Goal: Book appointment/travel/reservation

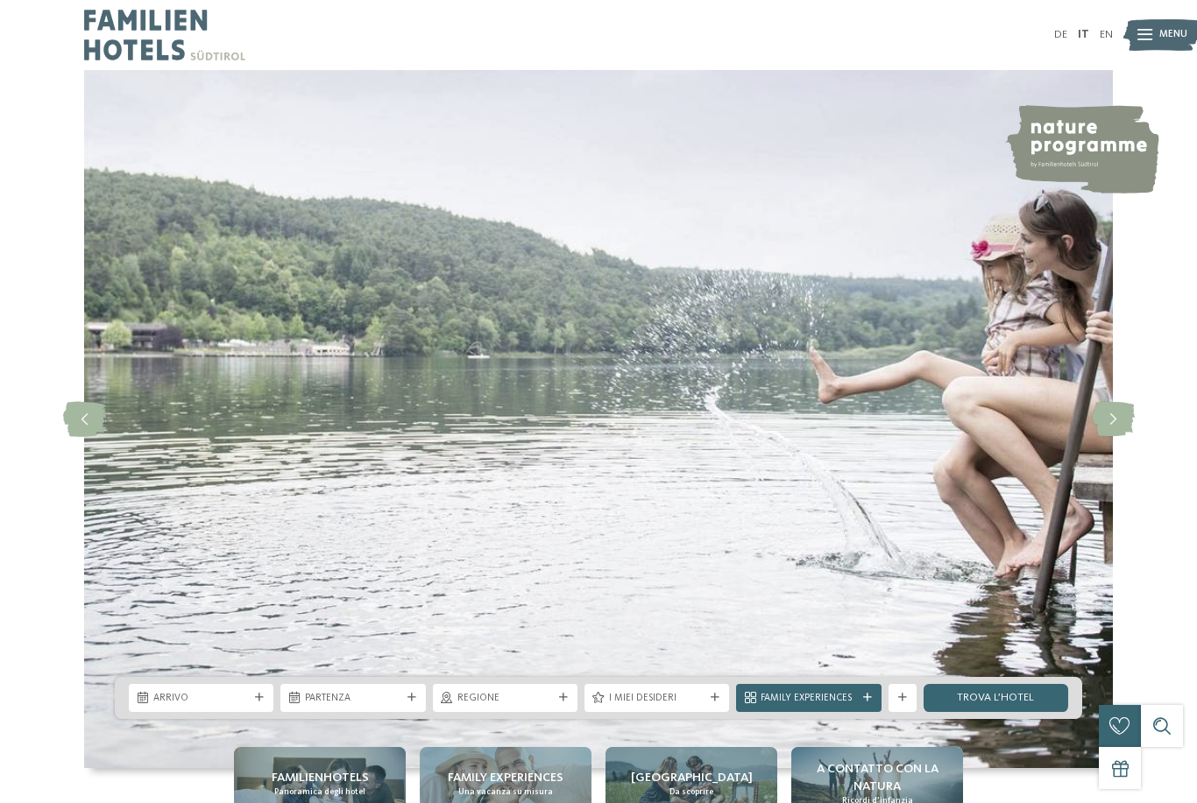
click at [257, 703] on icon at bounding box center [259, 698] width 9 height 9
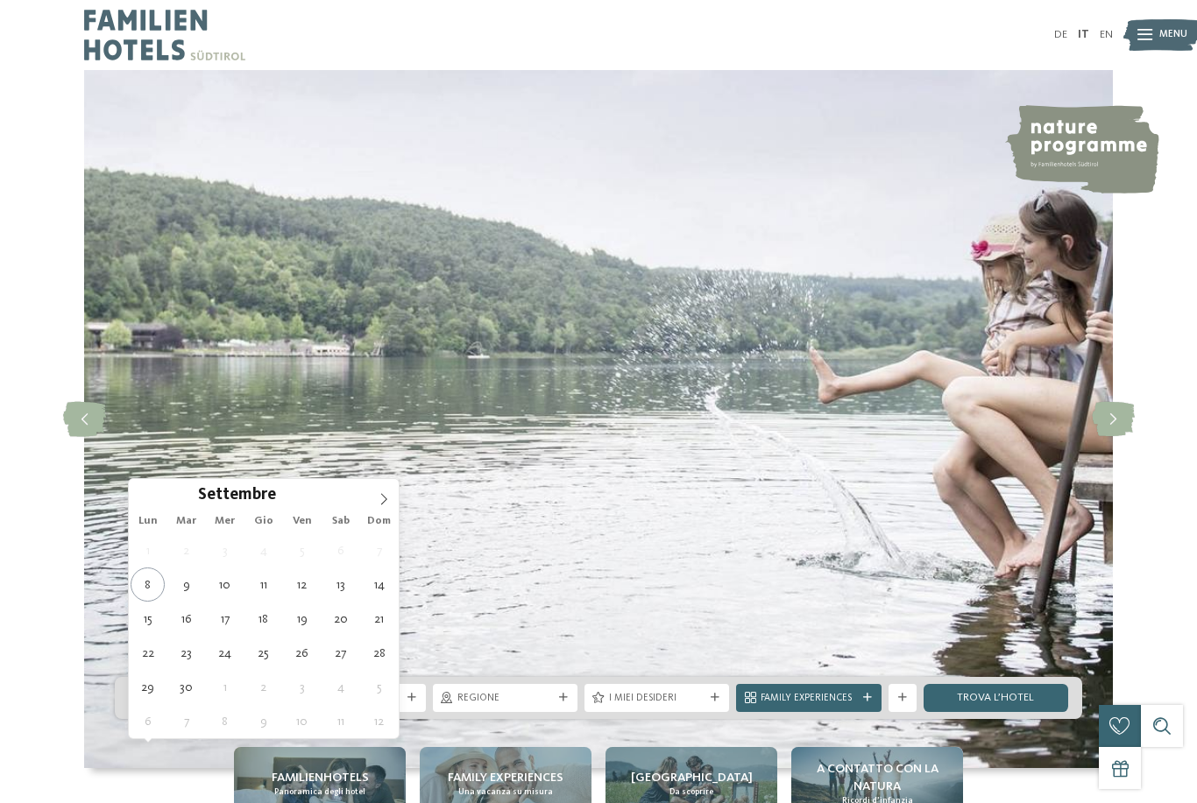
click at [383, 508] on span at bounding box center [384, 494] width 30 height 30
click at [393, 499] on span at bounding box center [384, 494] width 30 height 30
click at [381, 503] on icon at bounding box center [384, 499] width 12 height 12
click at [388, 499] on icon at bounding box center [384, 499] width 12 height 12
type input "****"
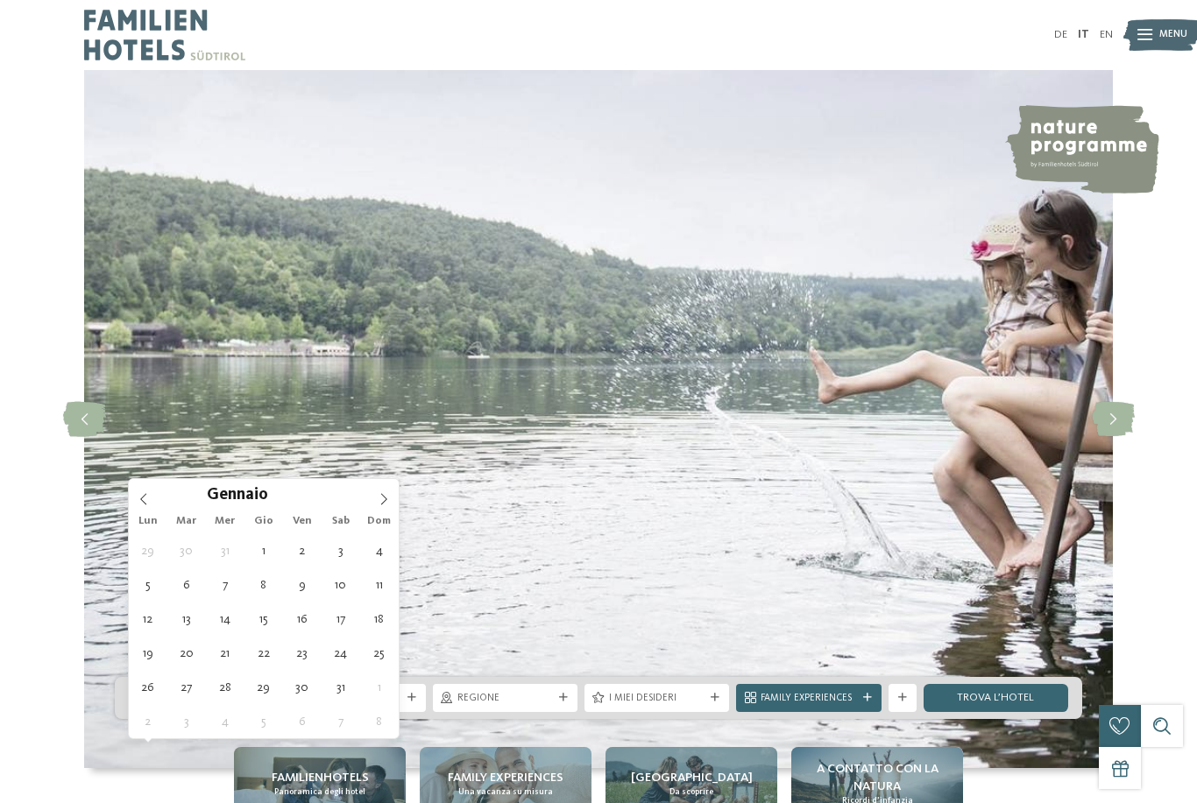
click at [389, 495] on icon at bounding box center [384, 499] width 12 height 12
click at [388, 499] on icon at bounding box center [384, 499] width 12 height 12
click at [393, 497] on span at bounding box center [384, 494] width 30 height 30
click at [393, 499] on span at bounding box center [384, 494] width 30 height 30
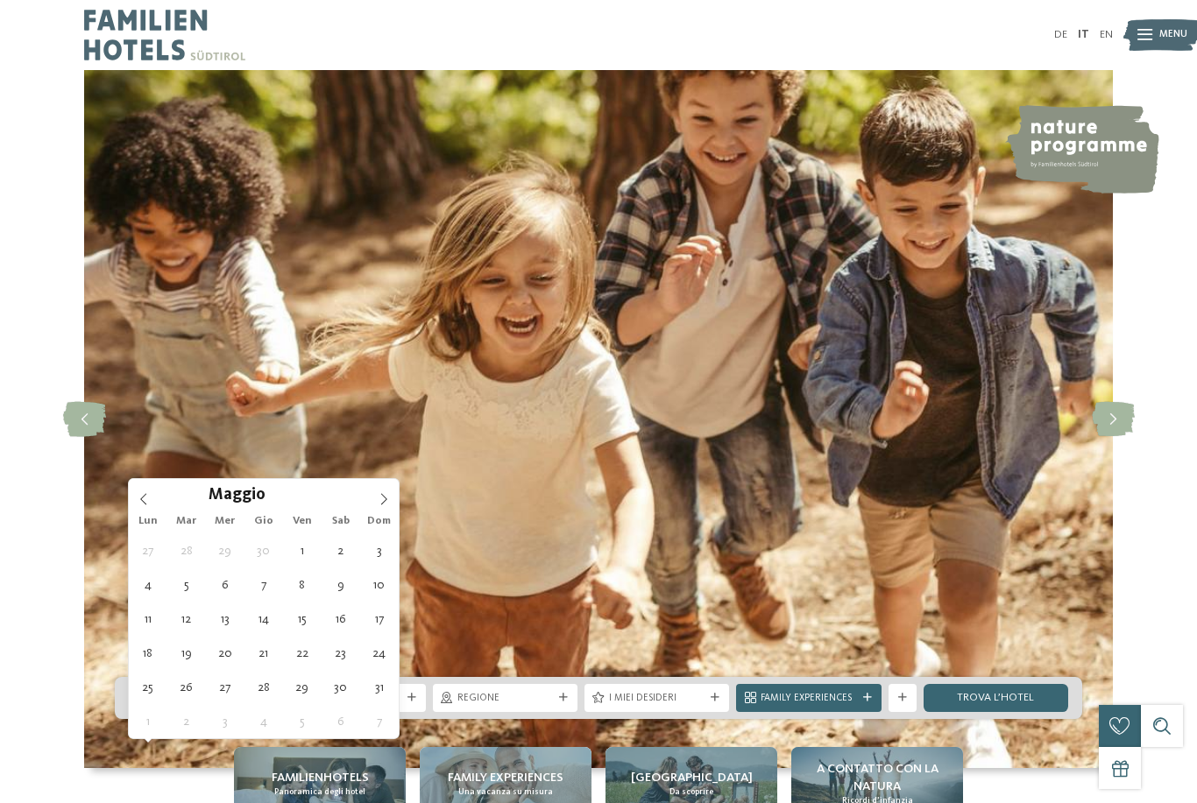
click at [390, 504] on span at bounding box center [384, 494] width 30 height 30
click at [385, 505] on icon at bounding box center [384, 499] width 12 height 12
click at [387, 499] on icon at bounding box center [384, 499] width 12 height 12
type div "[DATE]"
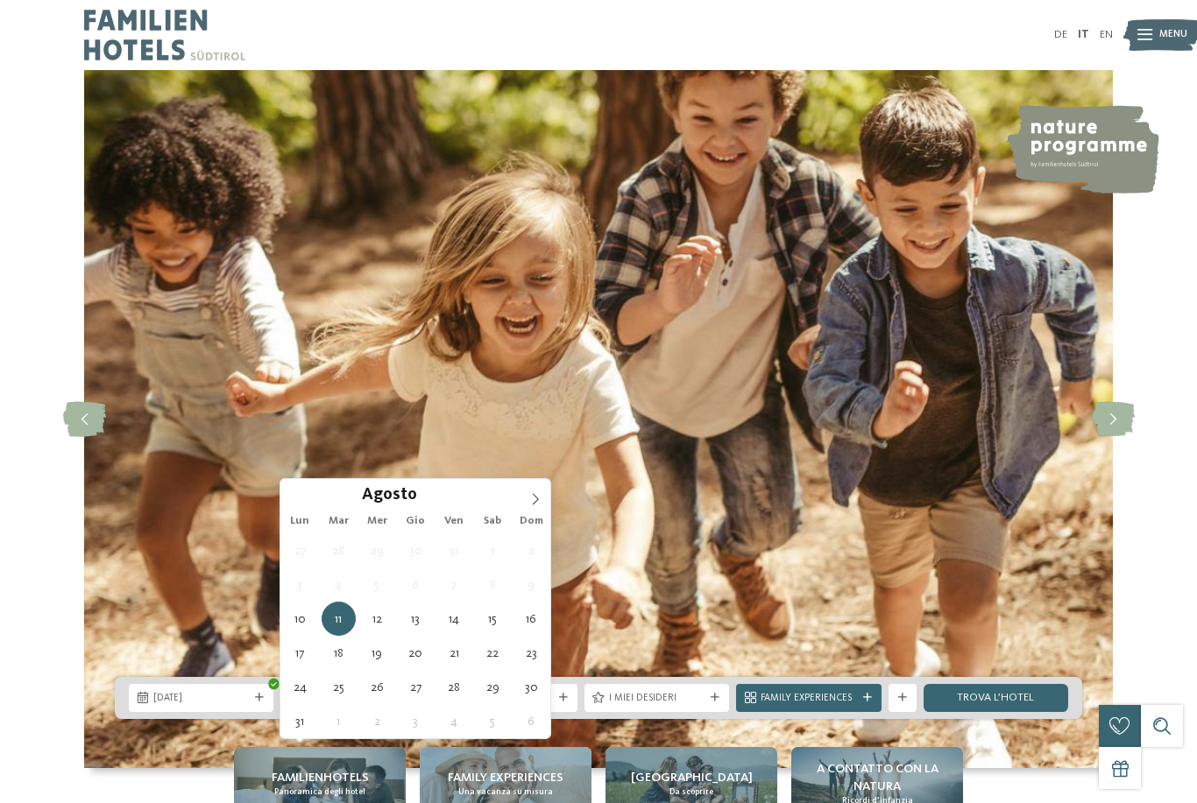
type input "****"
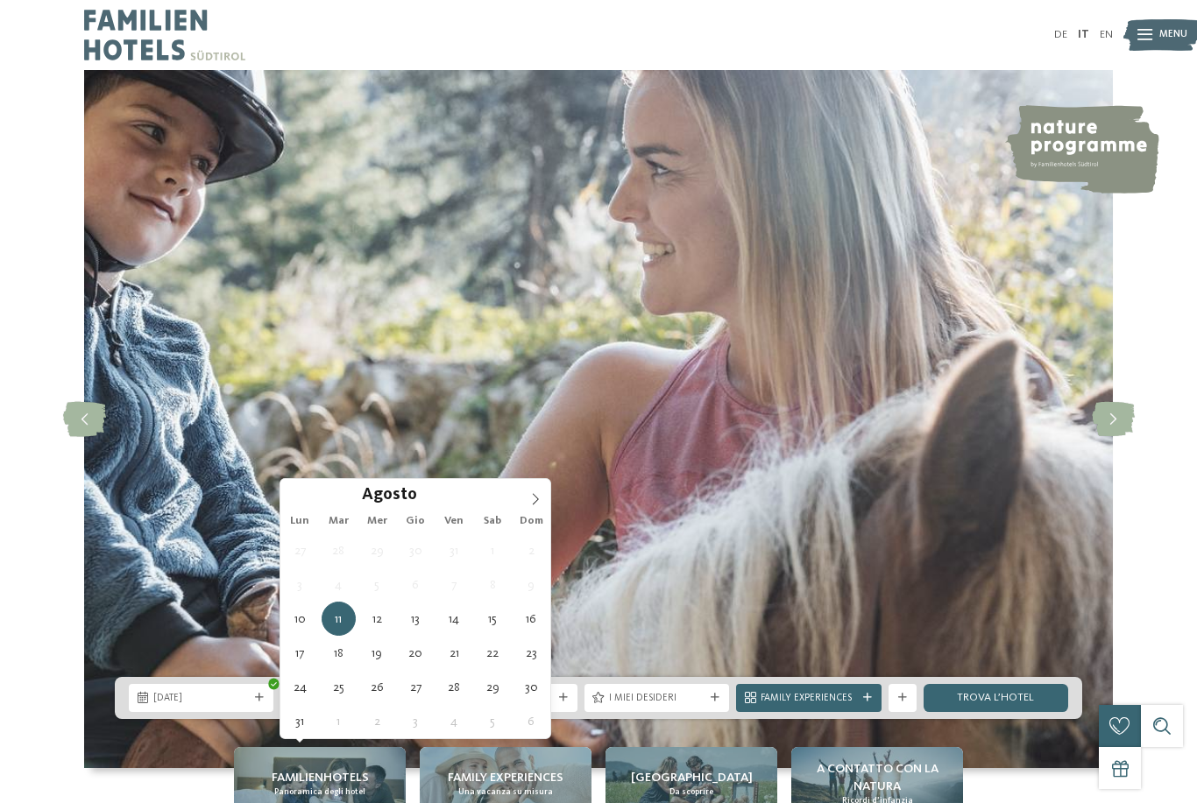
type div "[DATE]"
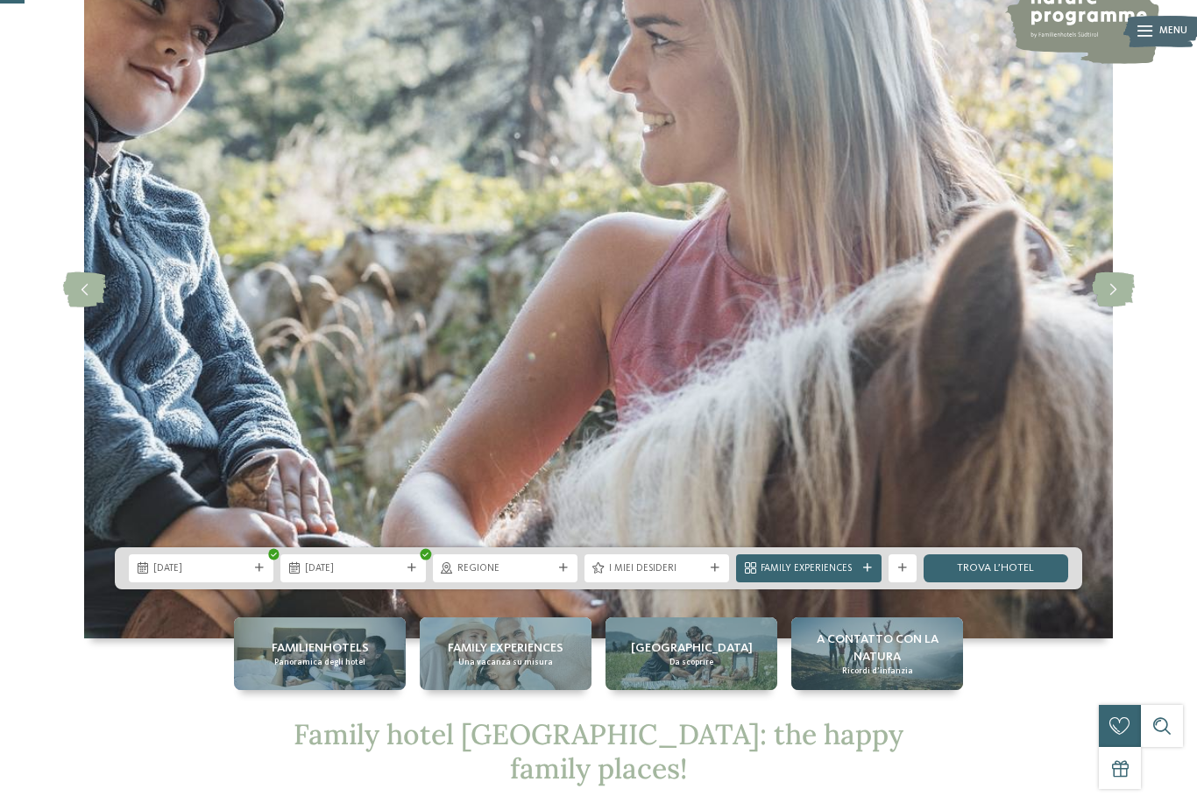
scroll to position [131, 0]
click at [564, 572] on icon at bounding box center [563, 567] width 9 height 9
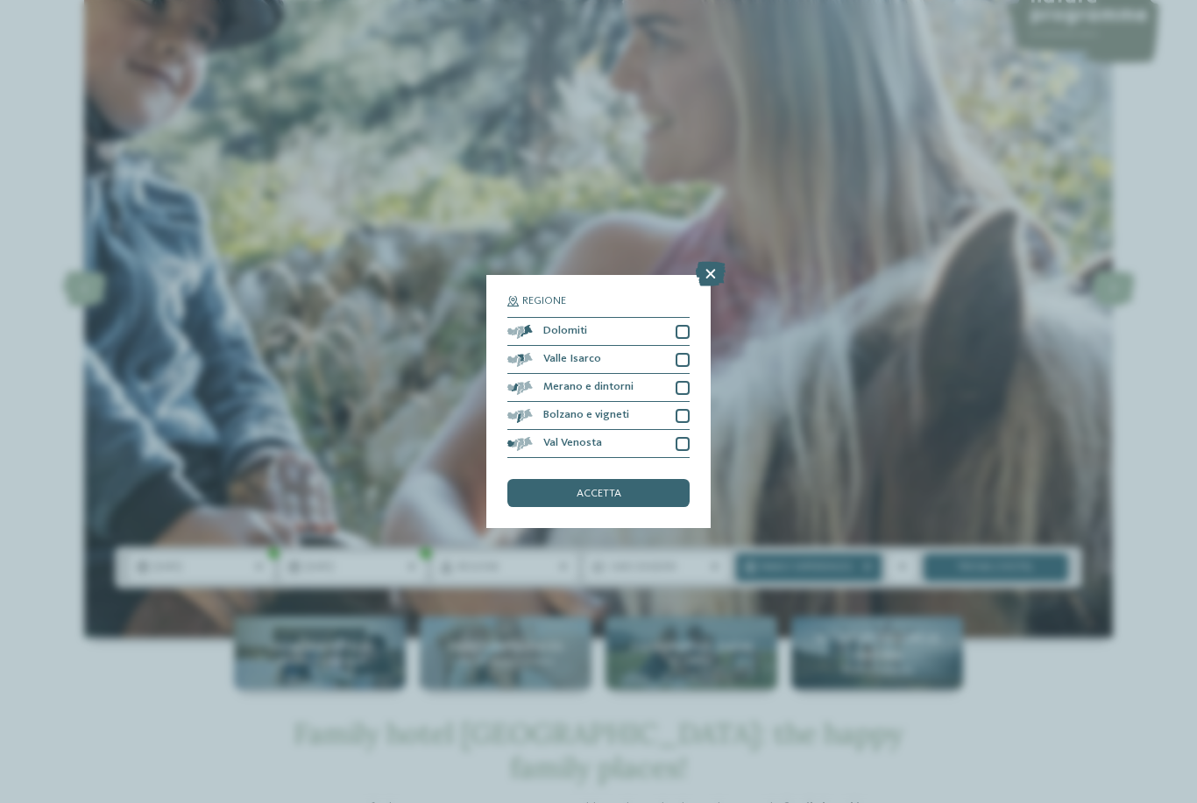
click at [683, 325] on div at bounding box center [683, 332] width 14 height 14
click at [683, 353] on div at bounding box center [683, 360] width 14 height 14
click at [689, 381] on div at bounding box center [683, 388] width 14 height 14
click at [681, 409] on div at bounding box center [683, 416] width 14 height 14
click at [688, 437] on div at bounding box center [683, 444] width 14 height 14
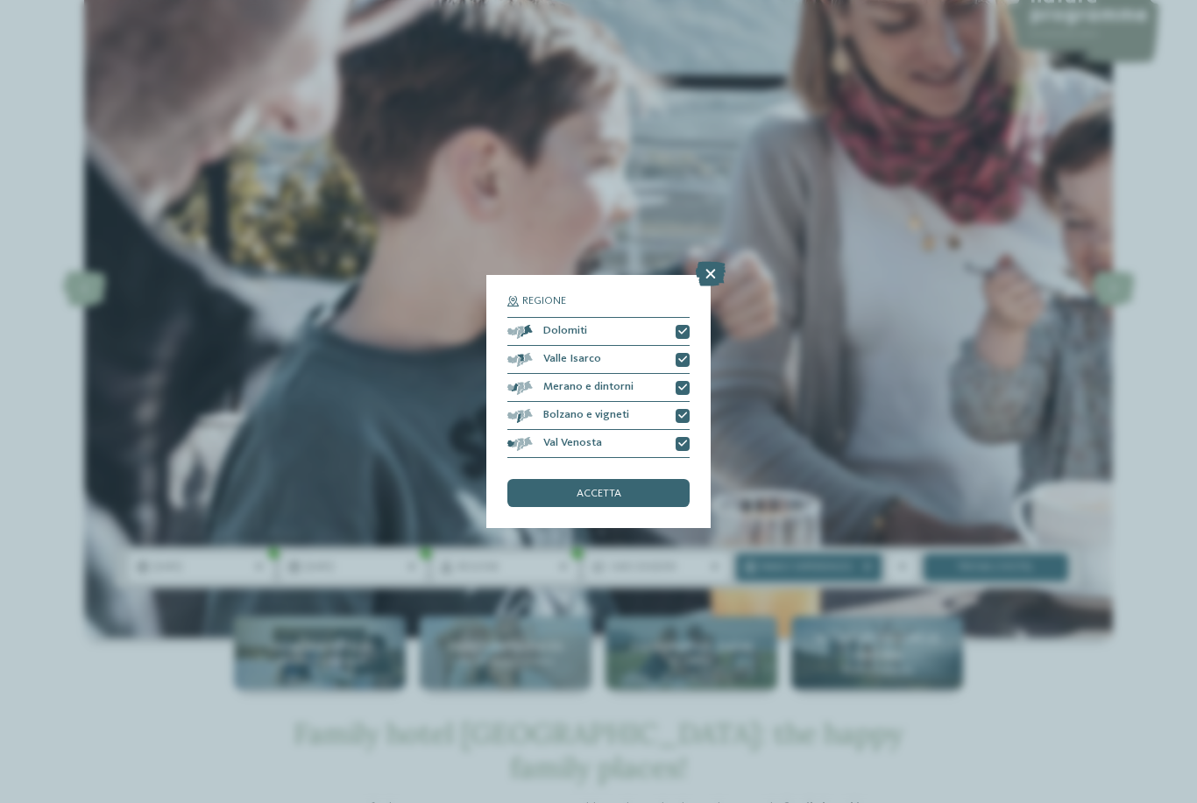
click at [649, 479] on div "accetta" at bounding box center [598, 493] width 182 height 28
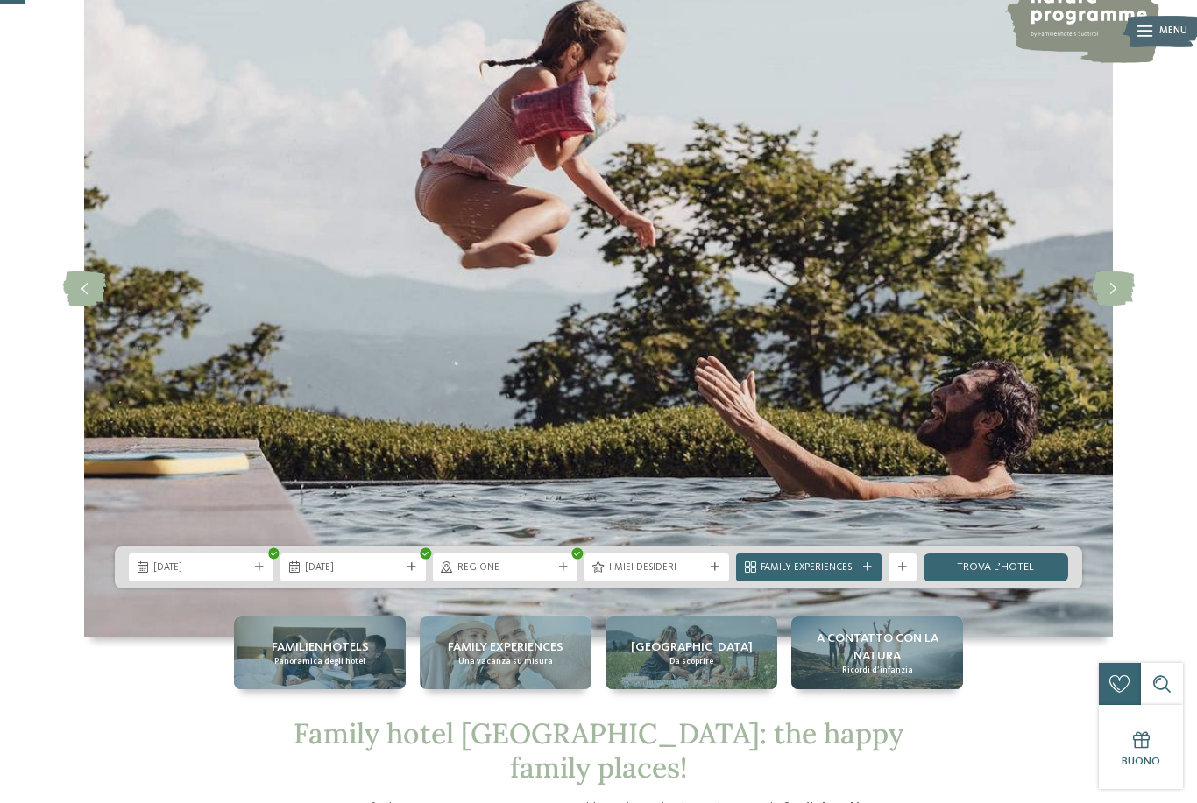
click at [710, 572] on div at bounding box center [715, 567] width 14 height 9
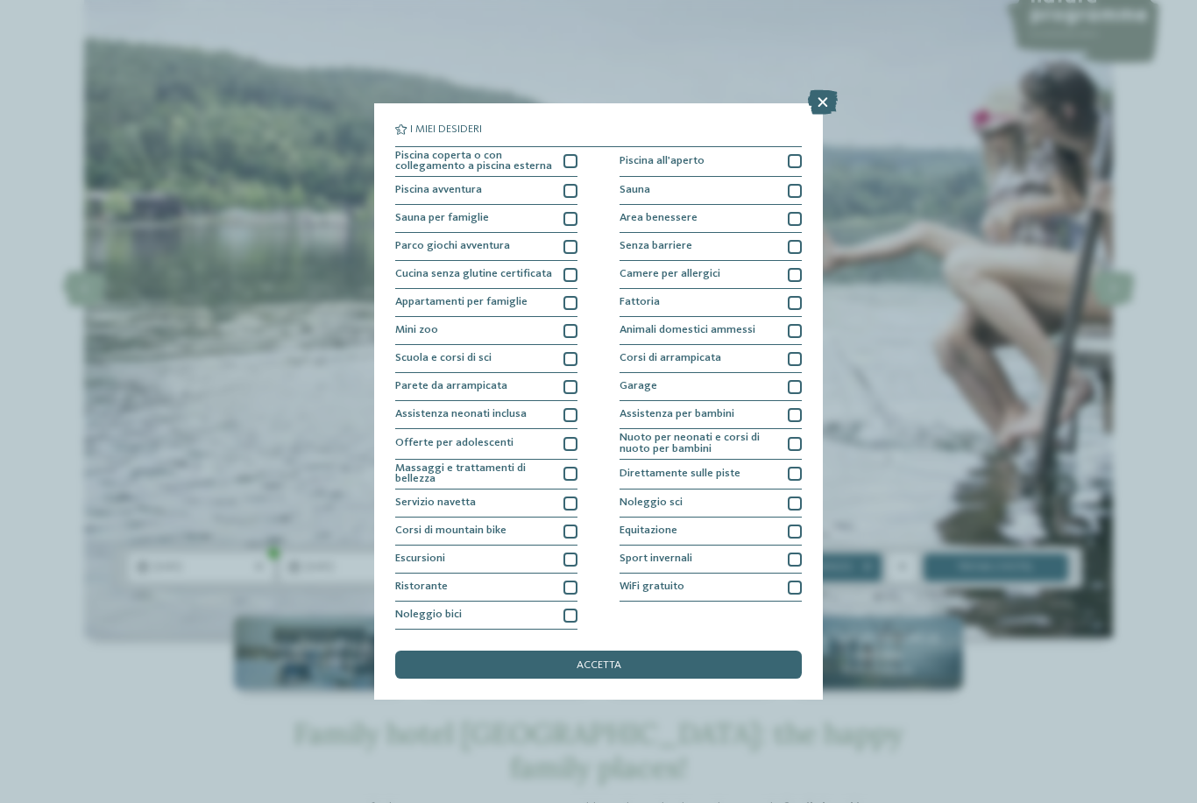
click at [799, 154] on div at bounding box center [795, 161] width 14 height 14
click at [822, 90] on icon at bounding box center [823, 102] width 30 height 25
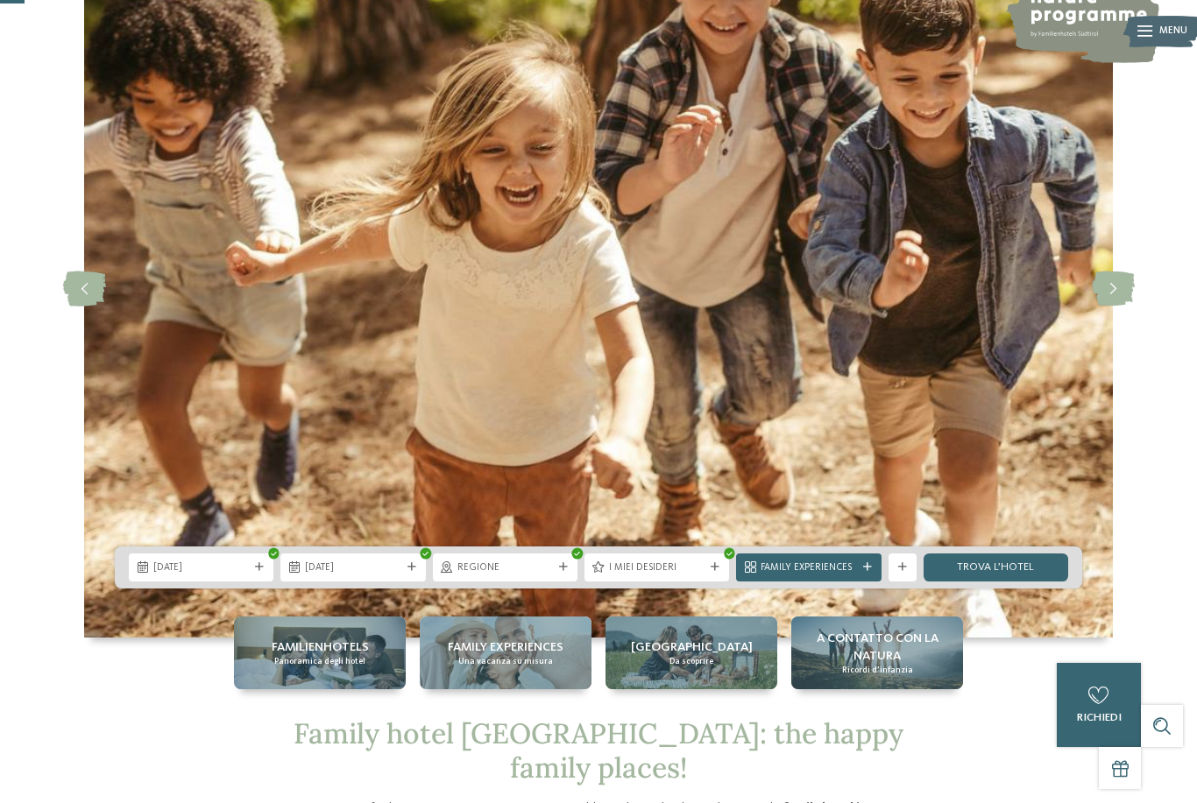
click at [860, 572] on div at bounding box center [867, 567] width 14 height 9
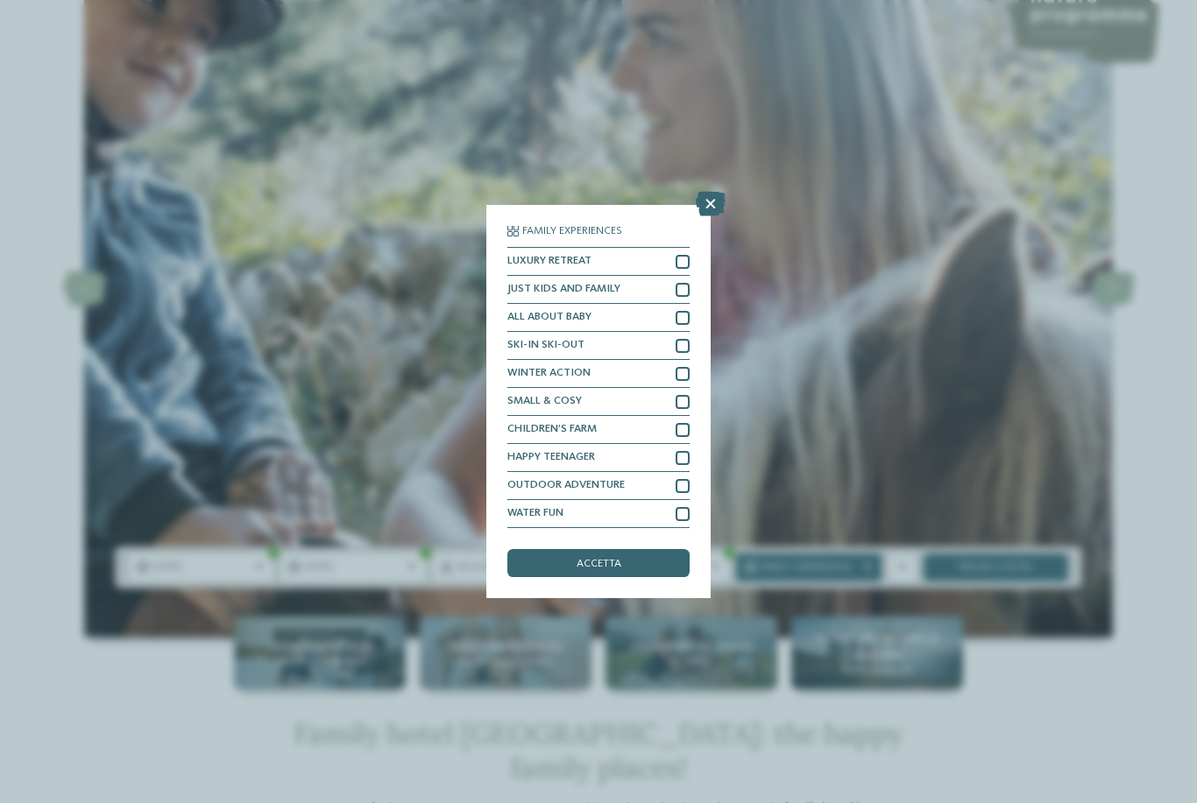
click at [702, 192] on icon at bounding box center [711, 204] width 30 height 25
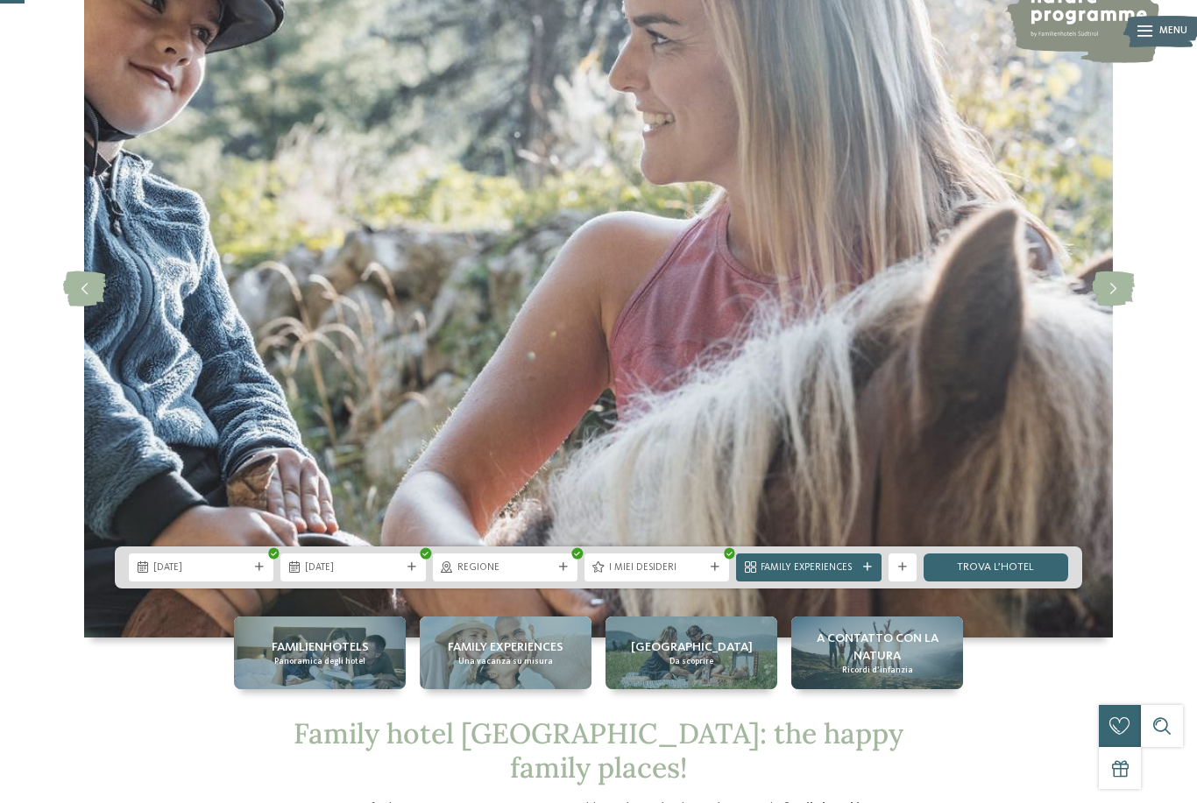
click at [1022, 582] on link "trova l’hotel" at bounding box center [995, 568] width 145 height 28
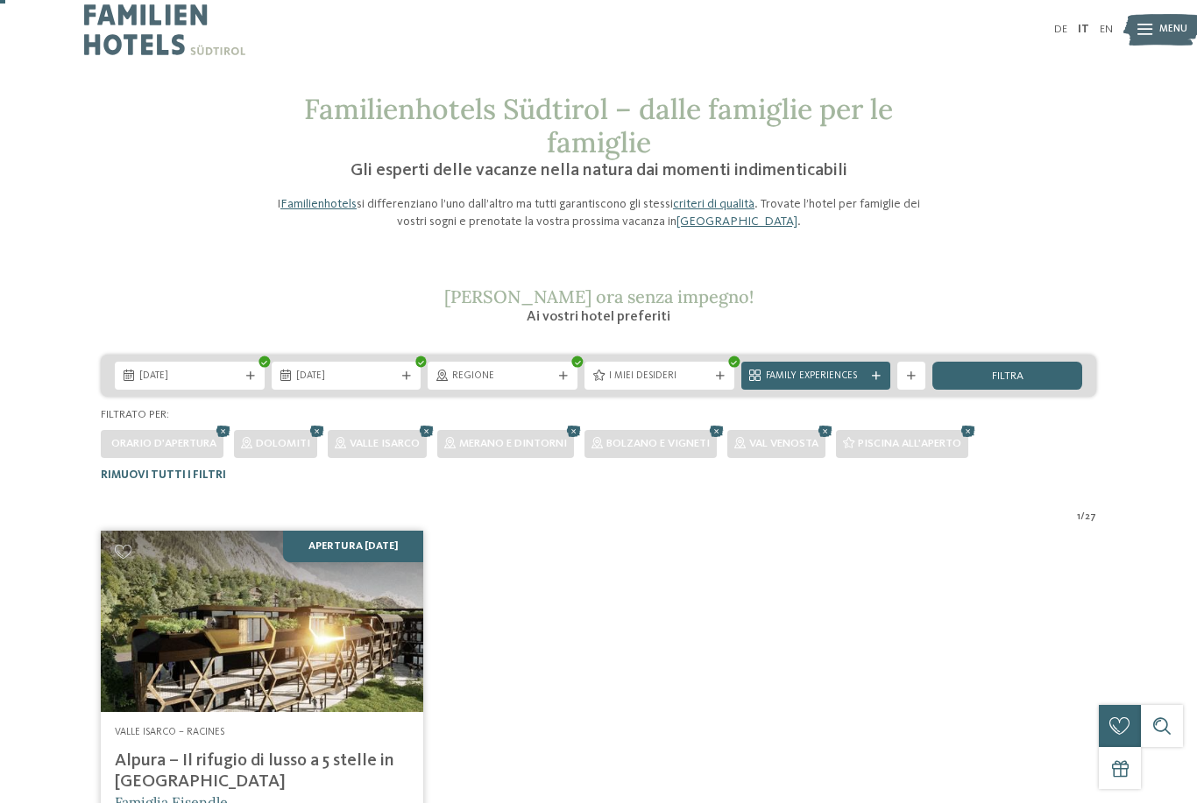
scroll to position [4, 0]
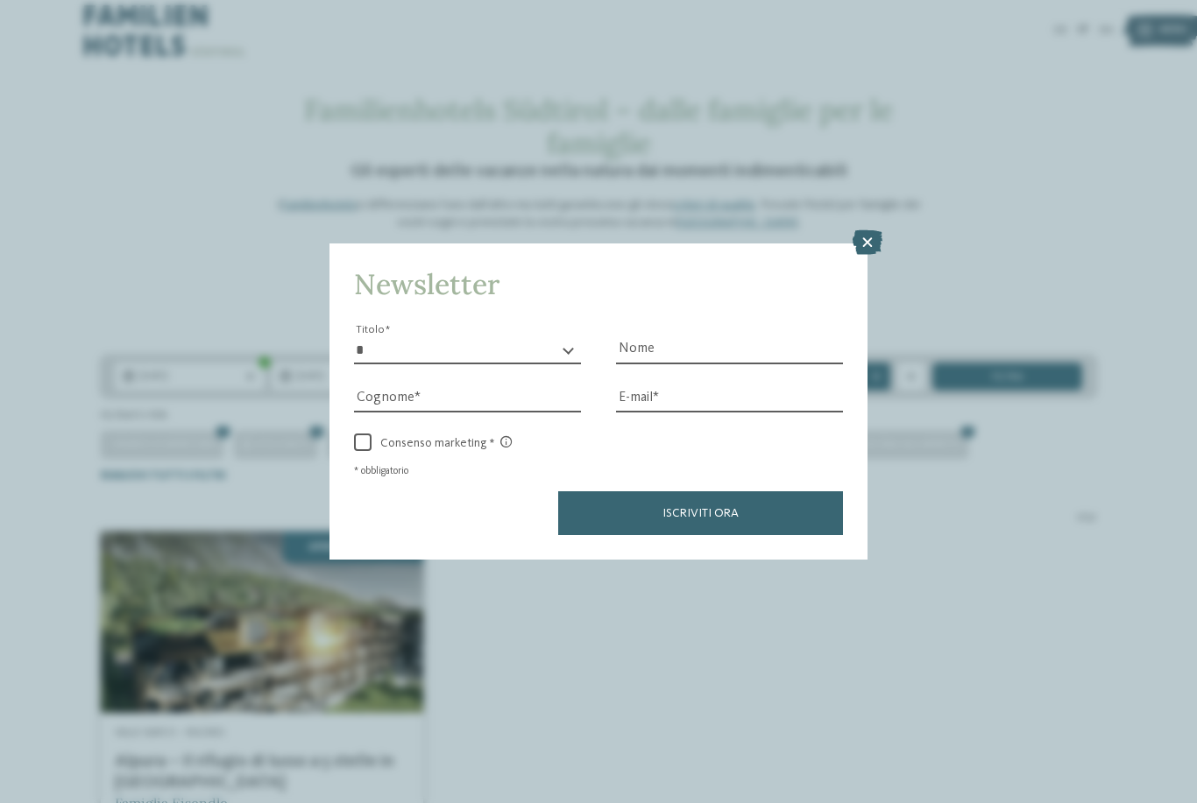
click at [855, 230] on icon at bounding box center [868, 242] width 30 height 25
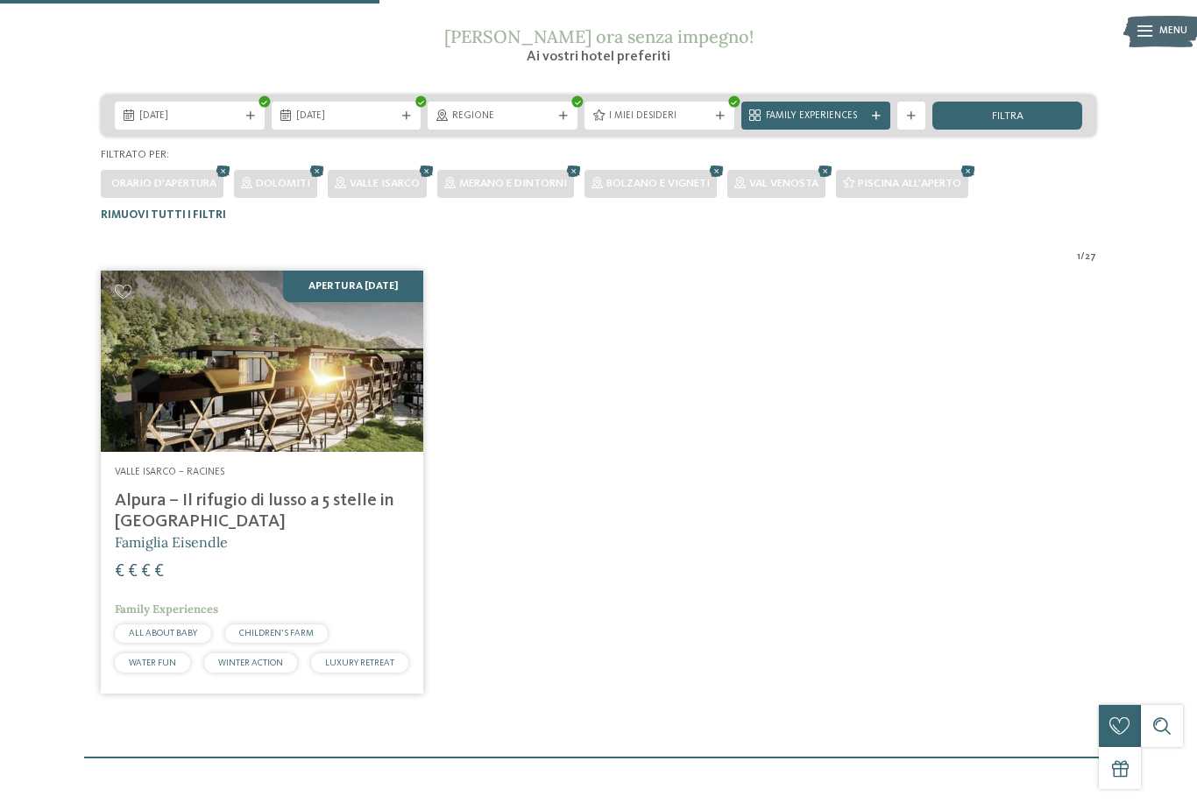
scroll to position [103, 0]
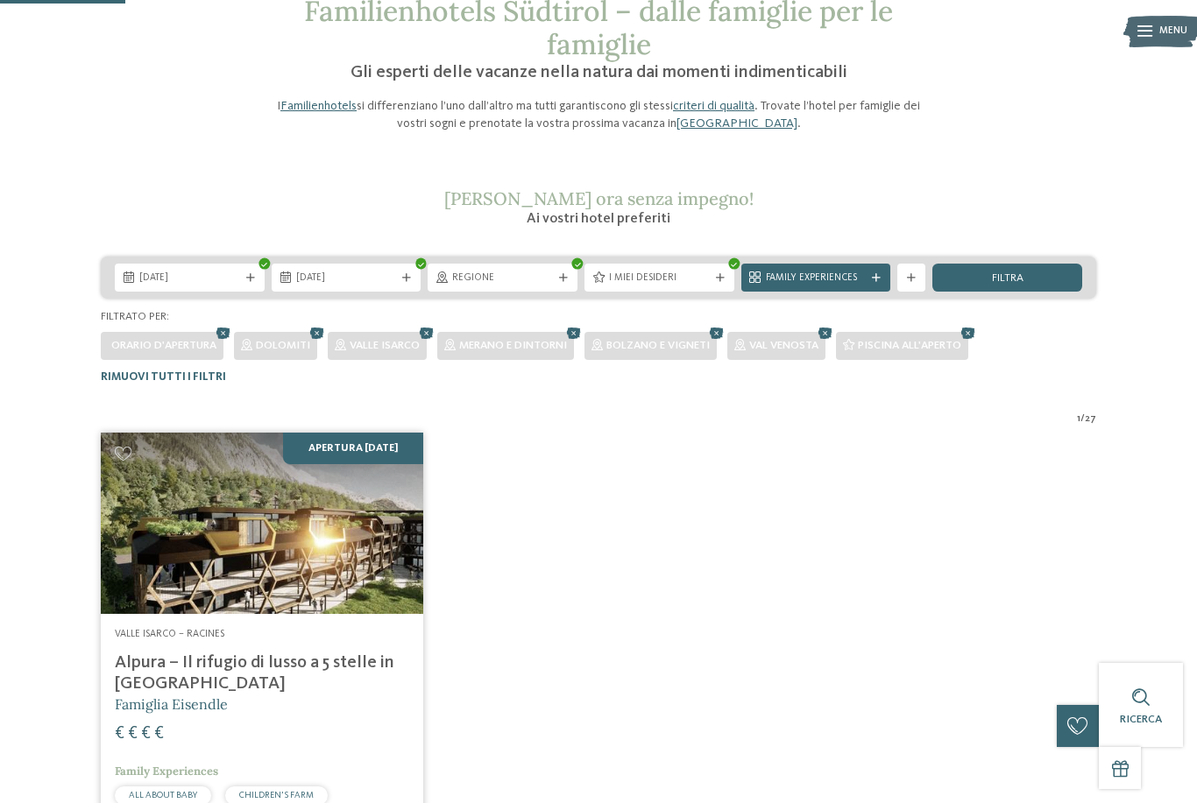
click at [196, 371] on span "Rimuovi tutti i filtri" at bounding box center [163, 376] width 125 height 11
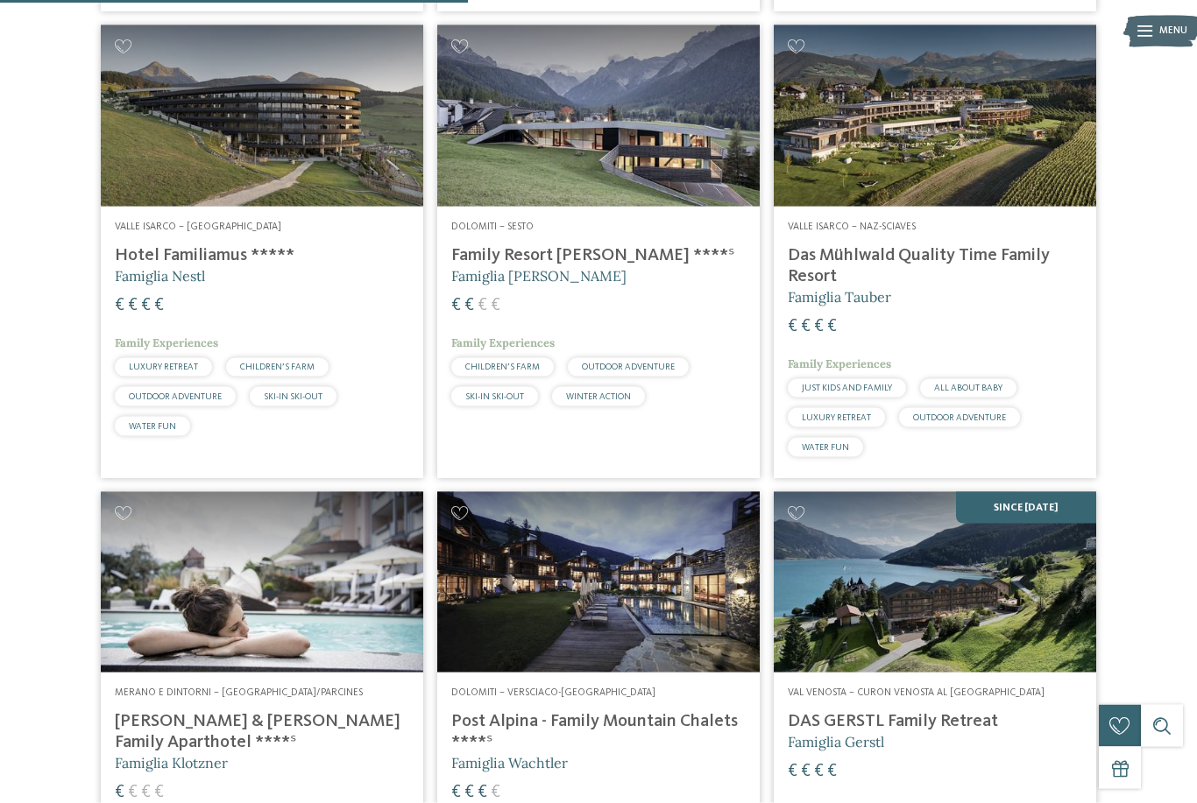
scroll to position [1747, 0]
